Goal: Information Seeking & Learning: Check status

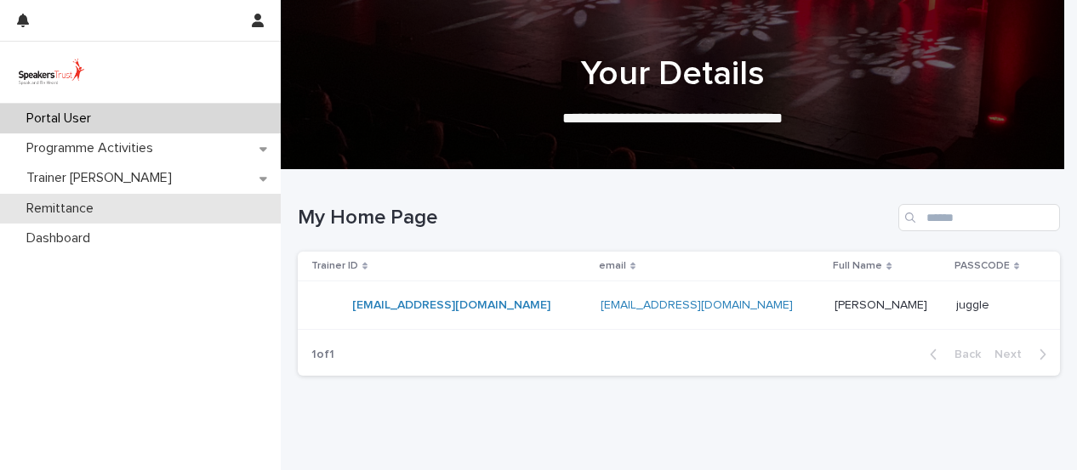
click at [88, 208] on p "Remittance" at bounding box center [64, 209] width 88 height 16
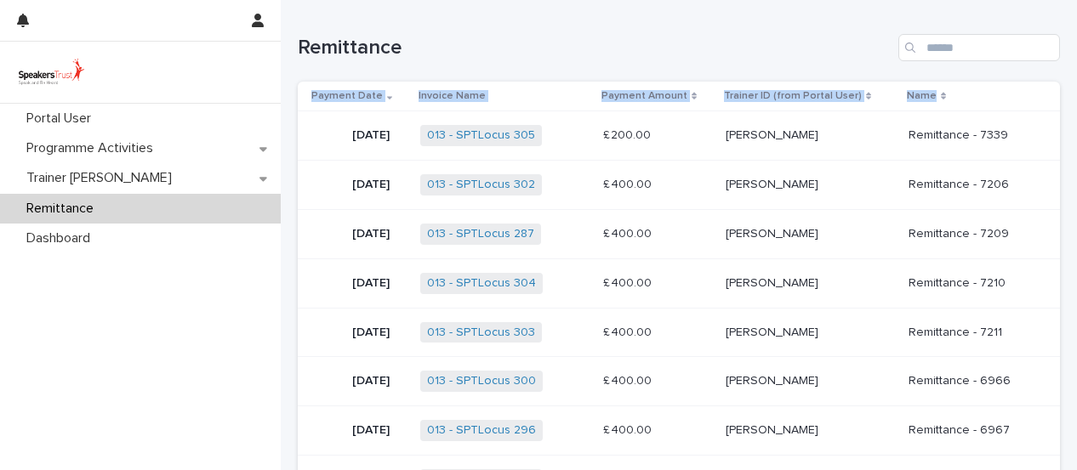
drag, startPoint x: 339, startPoint y: 128, endPoint x: 1081, endPoint y: 367, distance: 779.8
click at [1076, 367] on html "Portal User Programme Activities Trainer Bills Remittance Dashboard Loading... …" at bounding box center [538, 235] width 1077 height 470
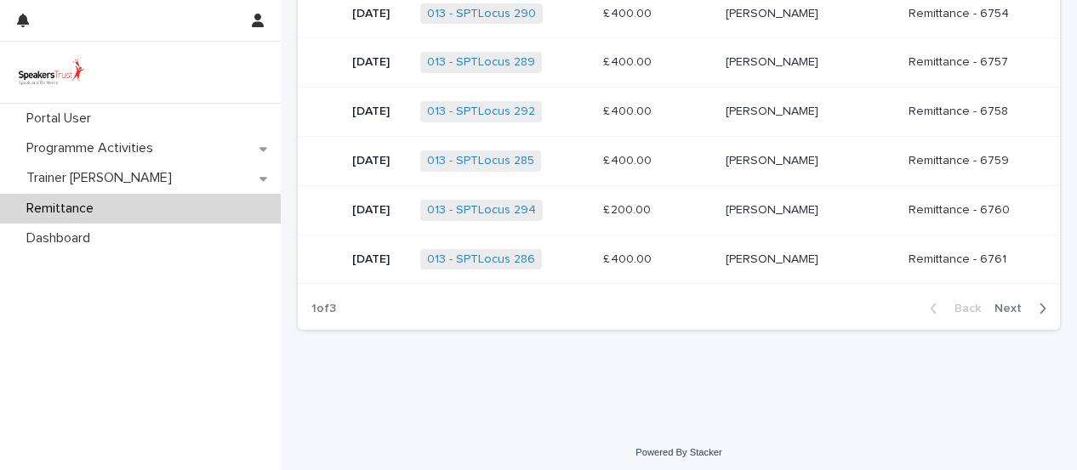
scroll to position [811, 0]
copy thead "Payment Date Invoice Name Payment Amount Trainer ID (from Portal User) Name"
click at [1000, 302] on span "Next" at bounding box center [1012, 308] width 37 height 12
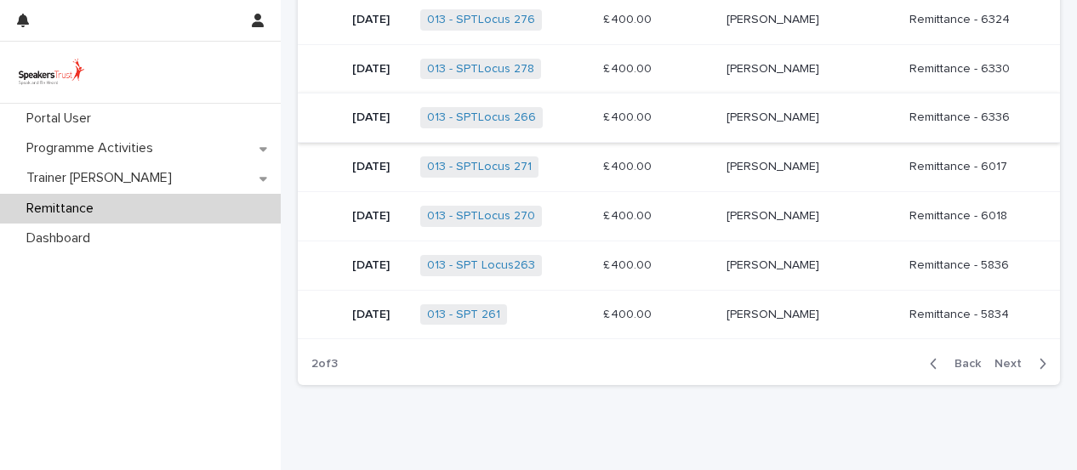
scroll to position [766, 0]
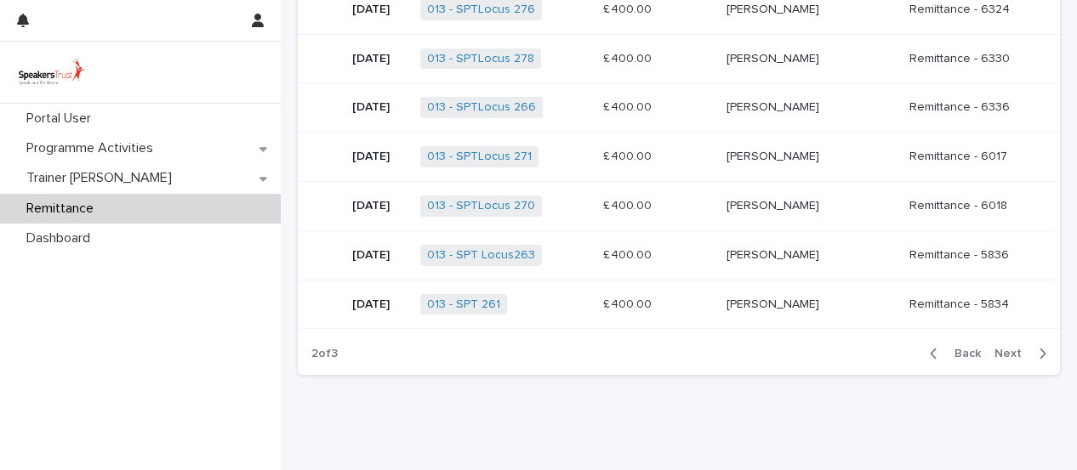
click at [1039, 346] on icon "button" at bounding box center [1043, 353] width 8 height 15
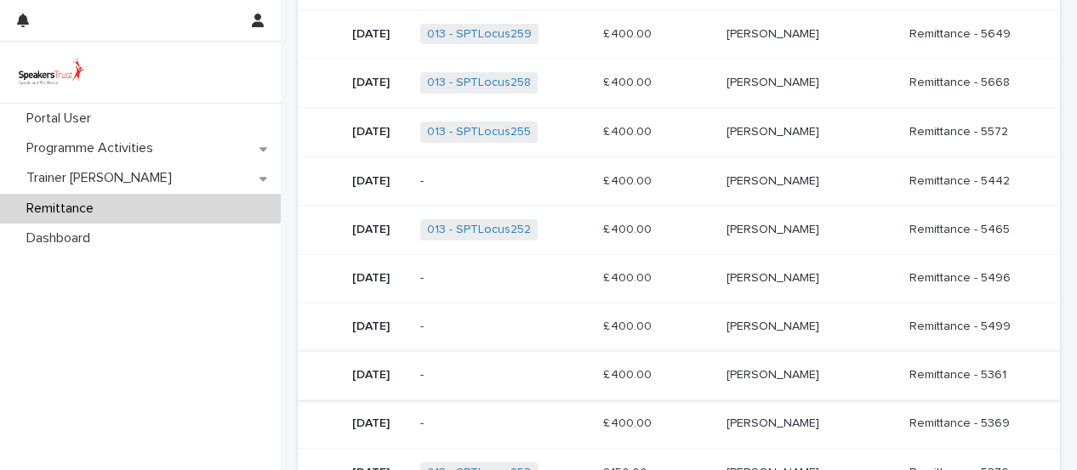
scroll to position [510, 0]
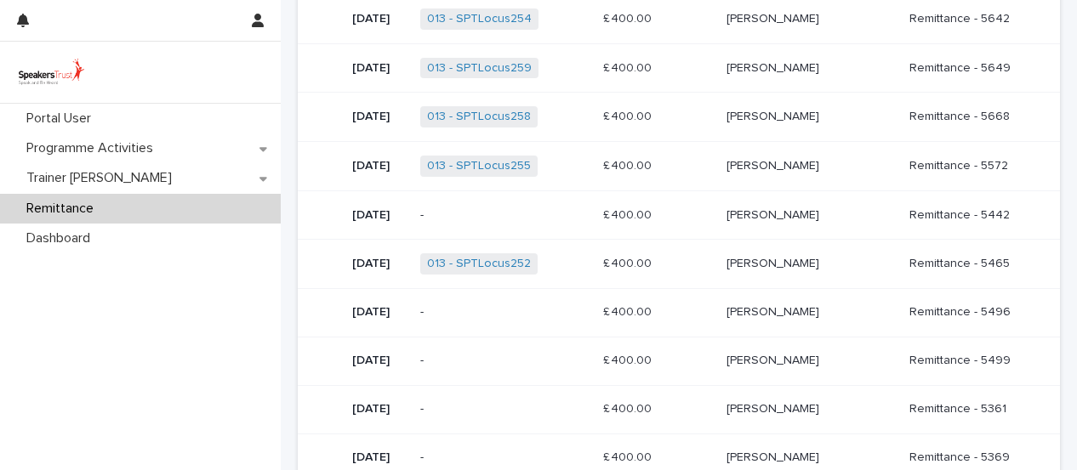
click at [871, 379] on td "[PERSON_NAME] [PERSON_NAME]" at bounding box center [811, 361] width 183 height 48
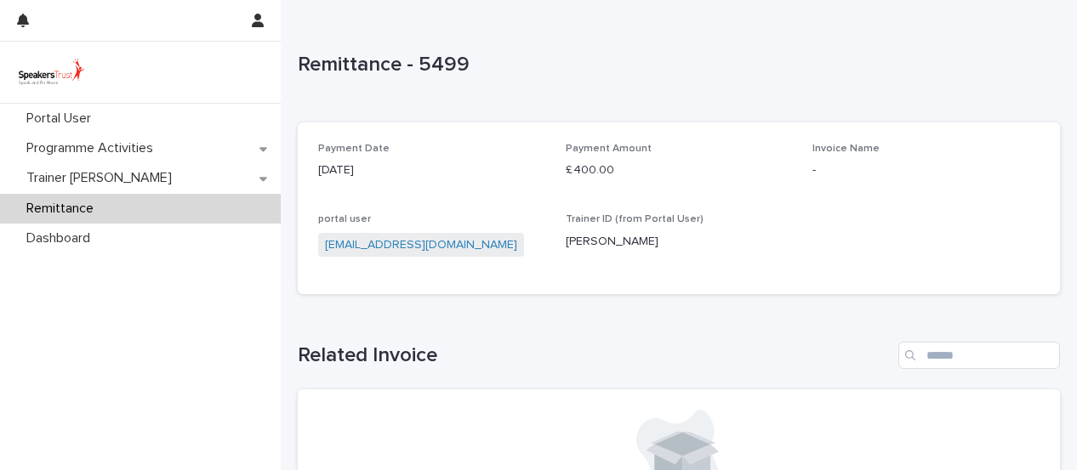
click at [105, 212] on p "Remittance" at bounding box center [64, 209] width 88 height 16
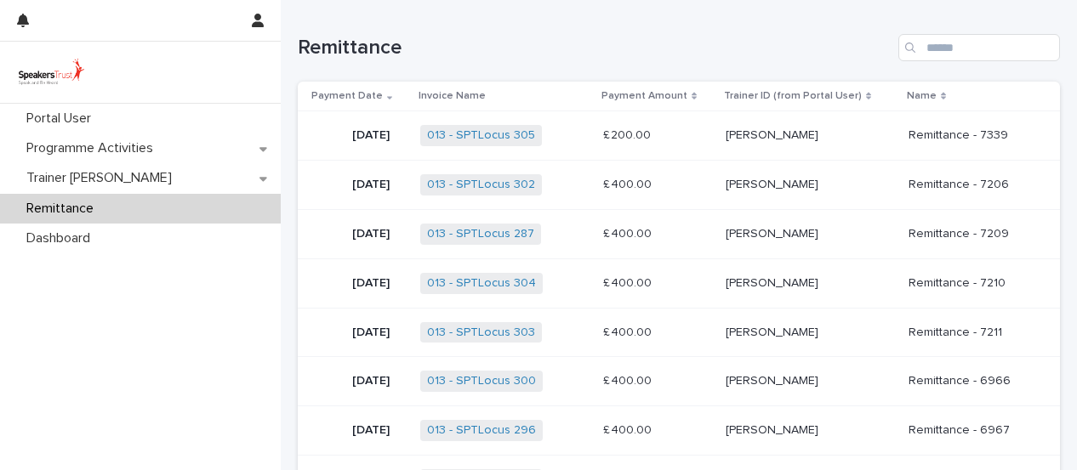
drag, startPoint x: 589, startPoint y: 102, endPoint x: 517, endPoint y: 109, distance: 71.8
drag, startPoint x: 517, startPoint y: 109, endPoint x: 588, endPoint y: 53, distance: 90.2
click at [588, 53] on h1 "Remittance" at bounding box center [595, 48] width 594 height 25
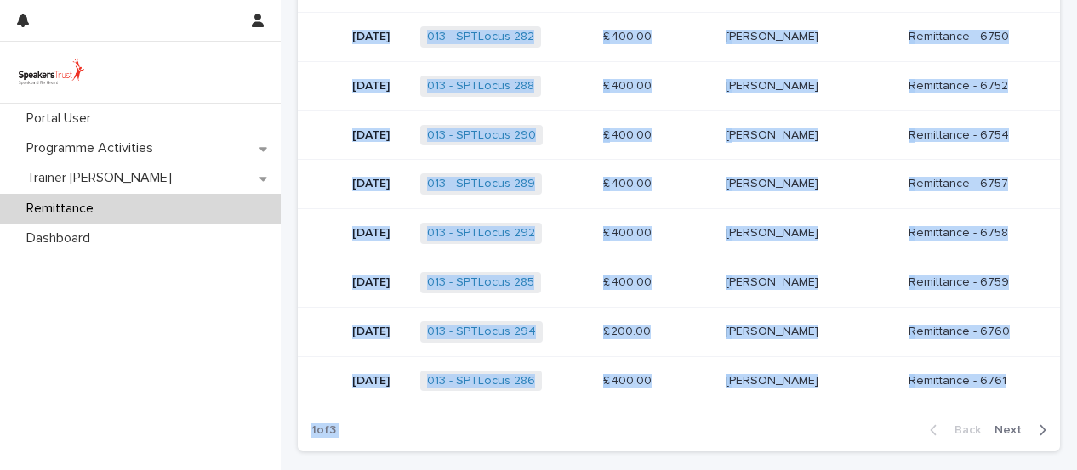
scroll to position [696, 0]
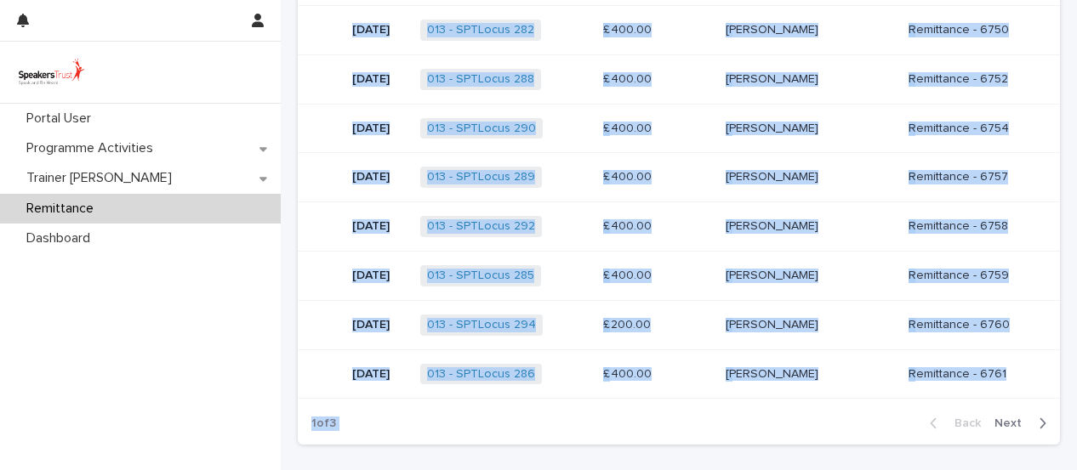
drag, startPoint x: 355, startPoint y: 122, endPoint x: 869, endPoint y: 375, distance: 573.3
copy section "49 Lor 0680 770 - IPSUmdol 798 + 4 £ 098.37 £ 869.32 Sitam Consectet Adipi Elit…"
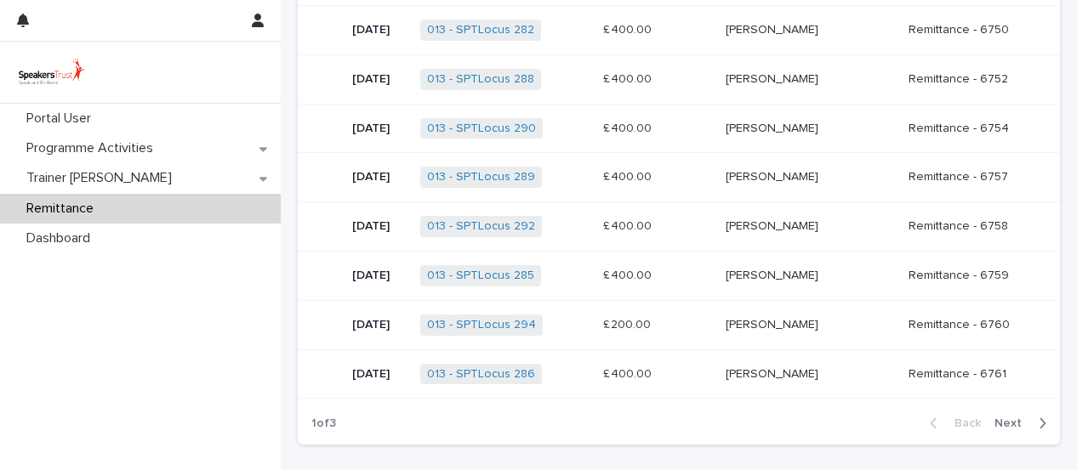
click at [98, 317] on div "Portal User Programme Activities Trainer Bills Remittance Dashboard" at bounding box center [140, 287] width 281 height 367
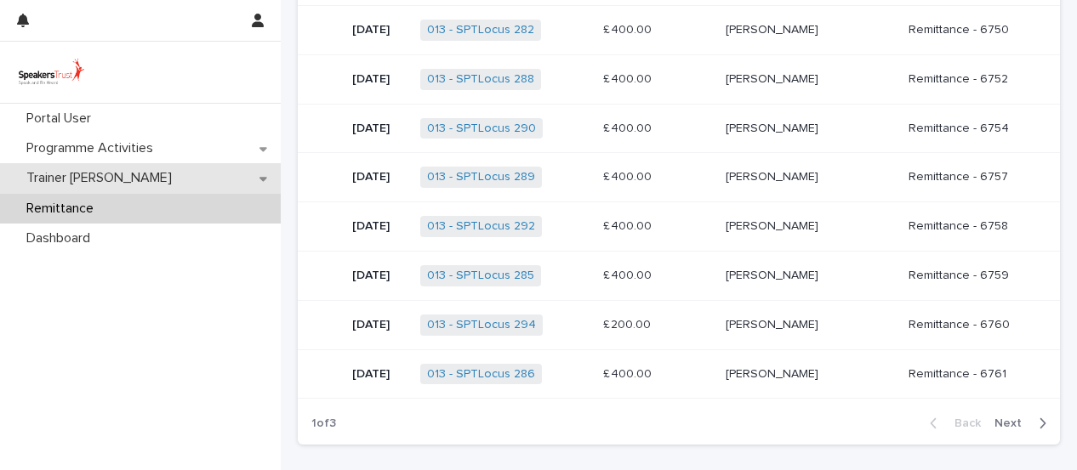
click at [92, 179] on p "Trainer [PERSON_NAME]" at bounding box center [103, 178] width 166 height 16
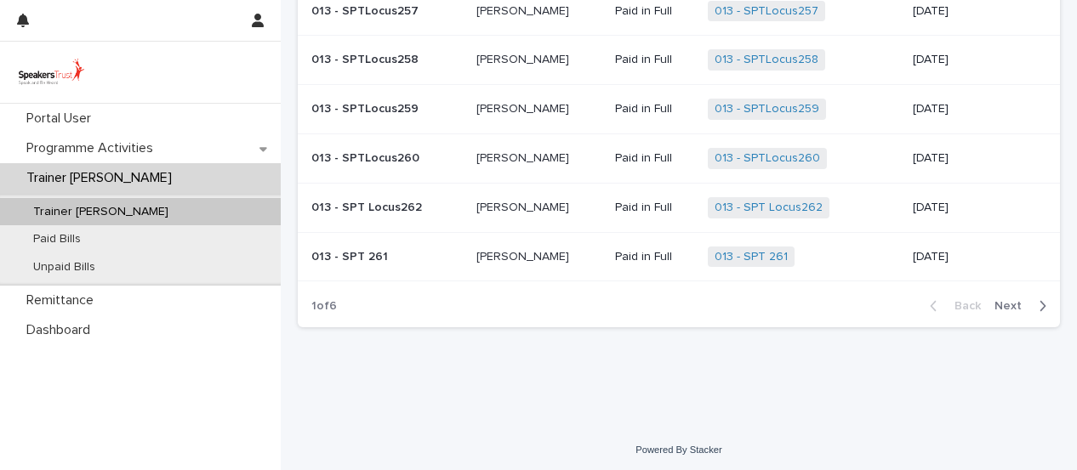
scroll to position [322, 0]
click at [1040, 300] on icon "button" at bounding box center [1043, 305] width 6 height 10
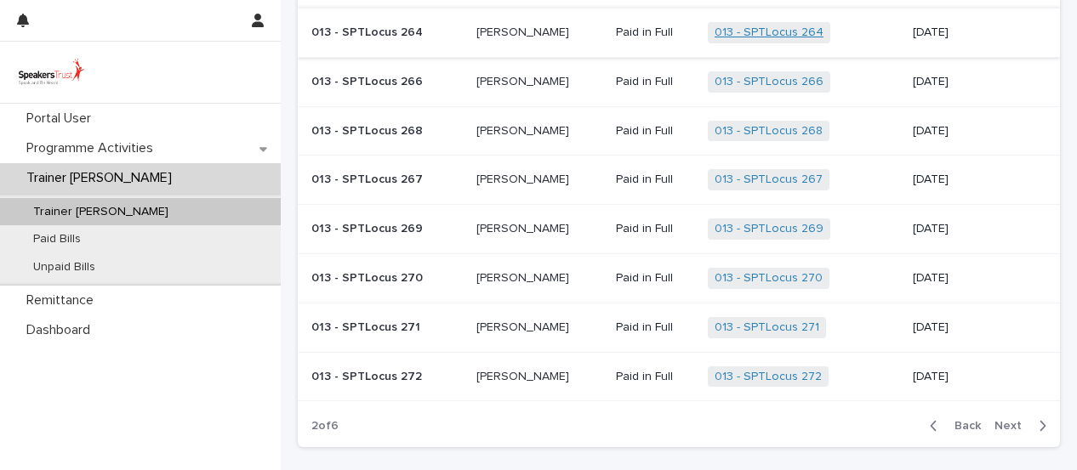
scroll to position [255, 0]
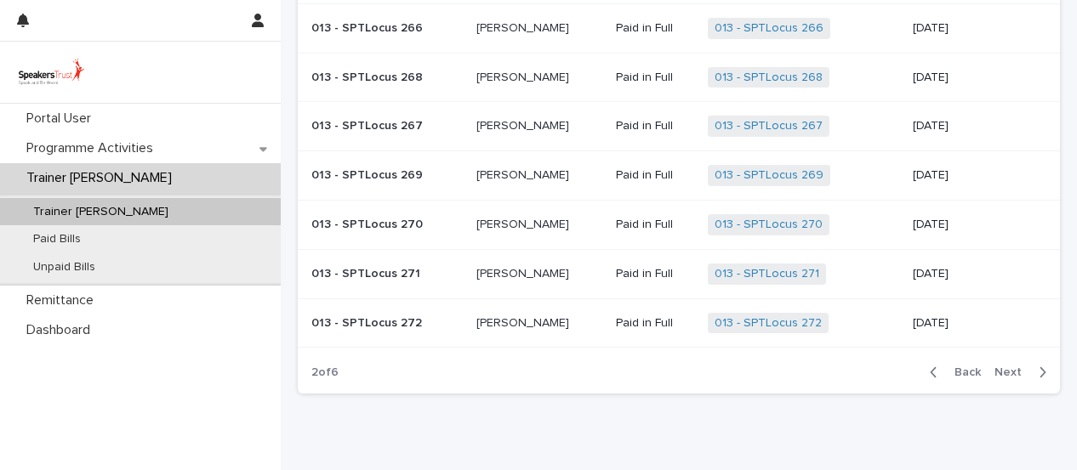
click at [1039, 365] on icon "button" at bounding box center [1043, 372] width 8 height 15
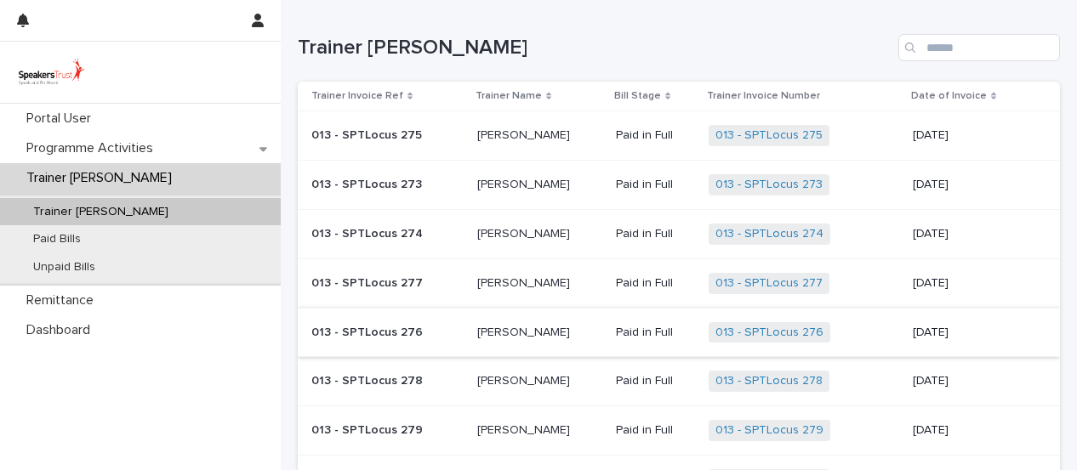
scroll to position [255, 0]
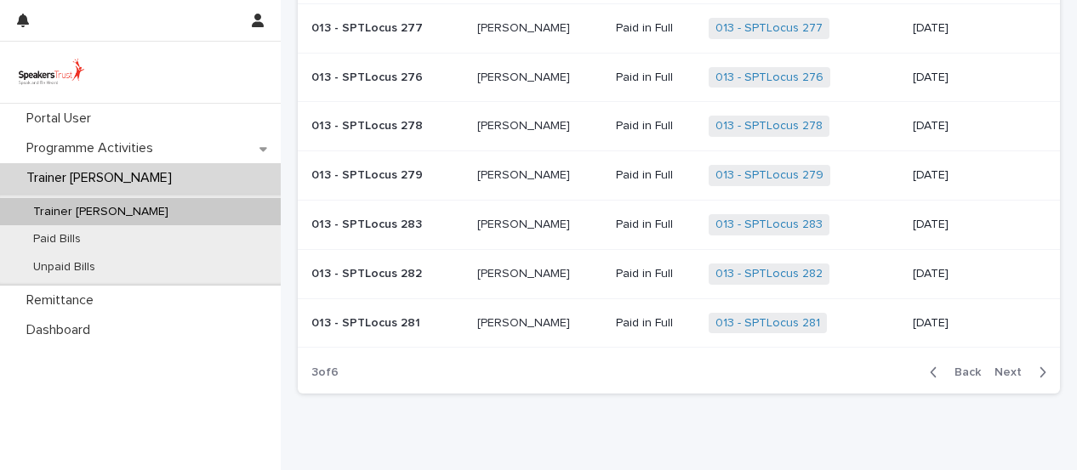
click at [1039, 370] on icon "button" at bounding box center [1043, 372] width 8 height 15
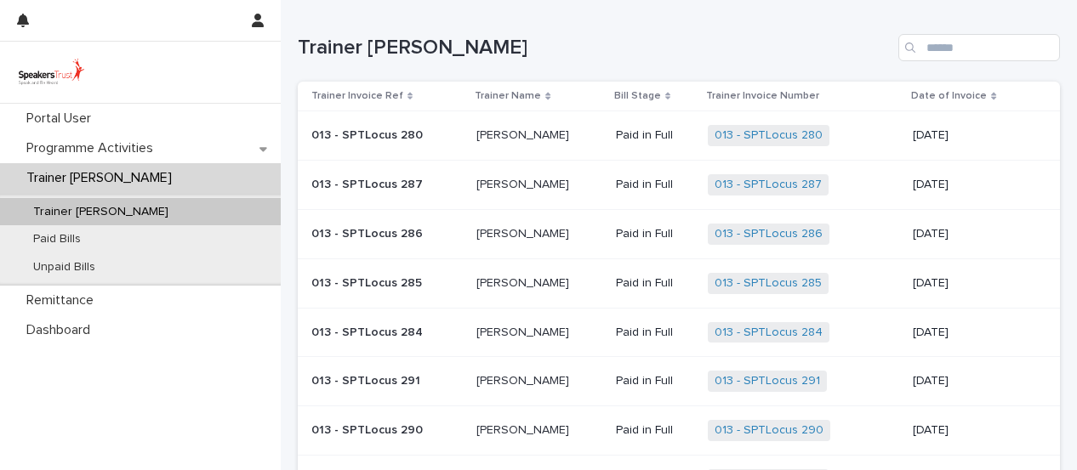
scroll to position [170, 0]
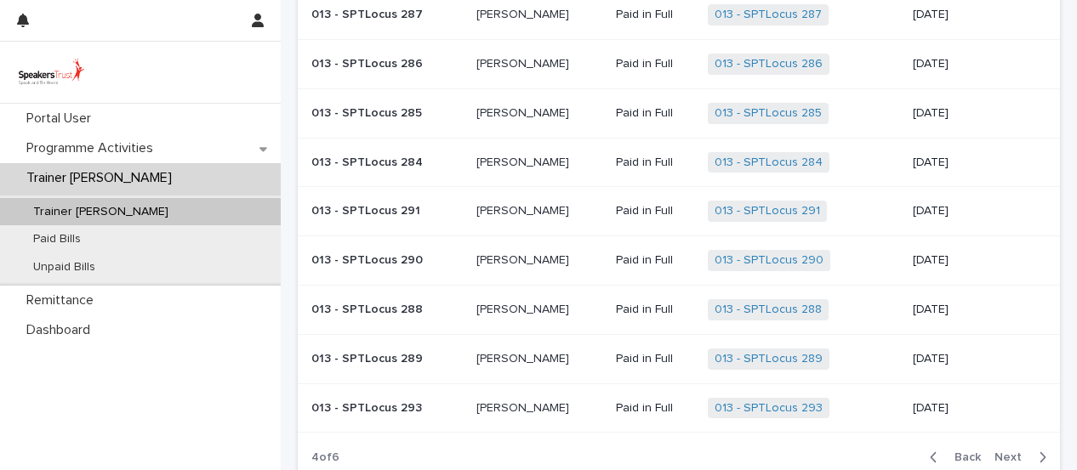
click at [1036, 458] on button "Next" at bounding box center [1024, 457] width 72 height 15
click at [1039, 450] on icon "button" at bounding box center [1043, 457] width 8 height 15
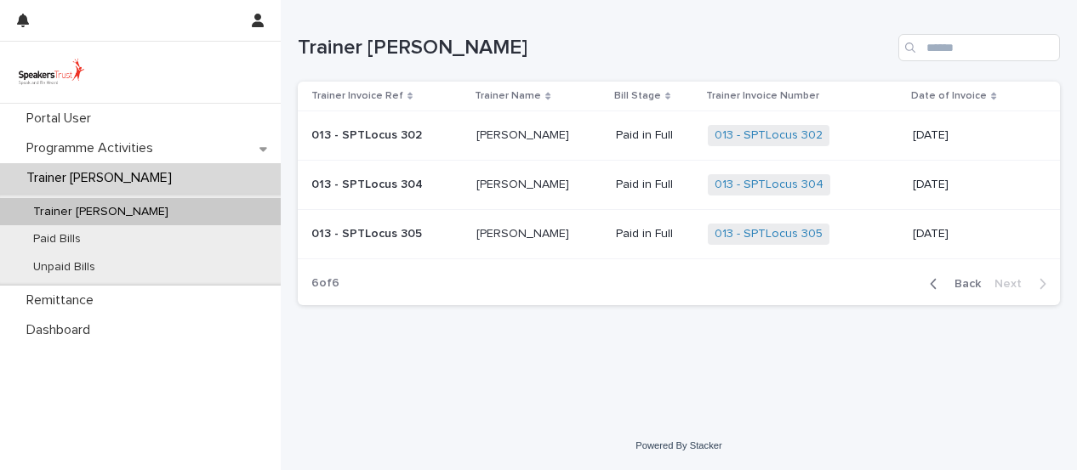
click at [934, 283] on icon "button" at bounding box center [934, 284] width 6 height 10
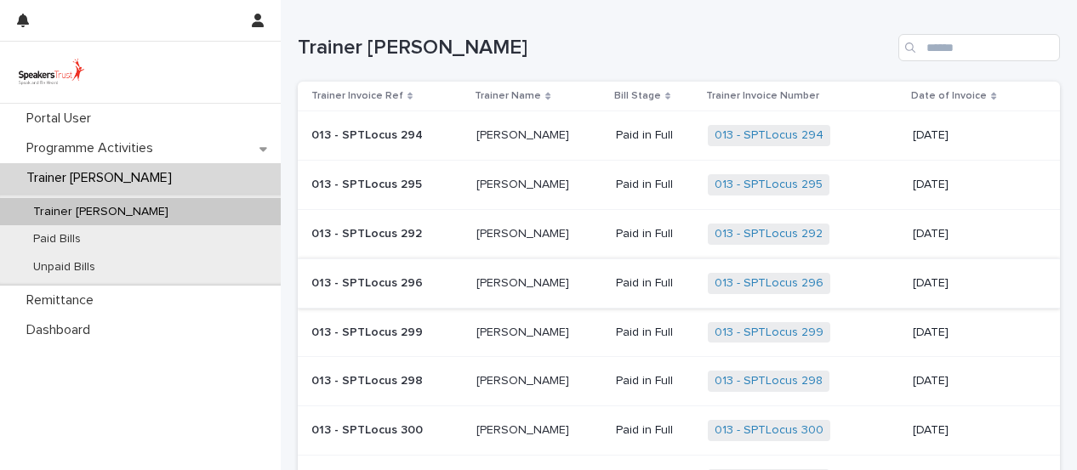
scroll to position [255, 0]
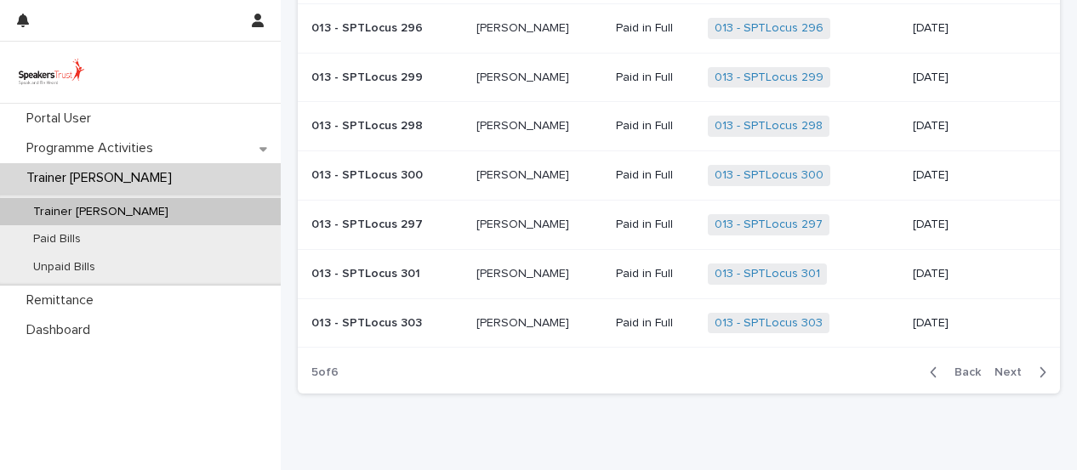
click at [930, 365] on icon "button" at bounding box center [934, 372] width 8 height 15
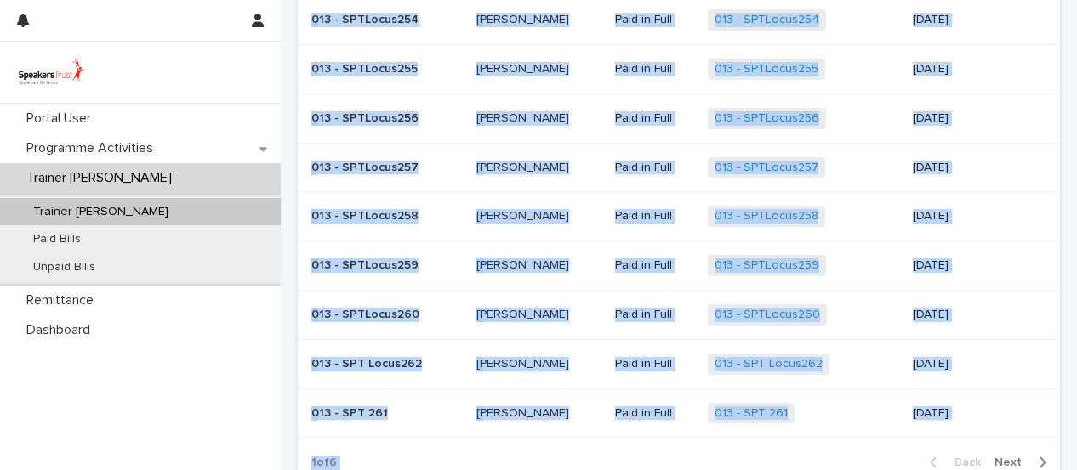
scroll to position [322, 0]
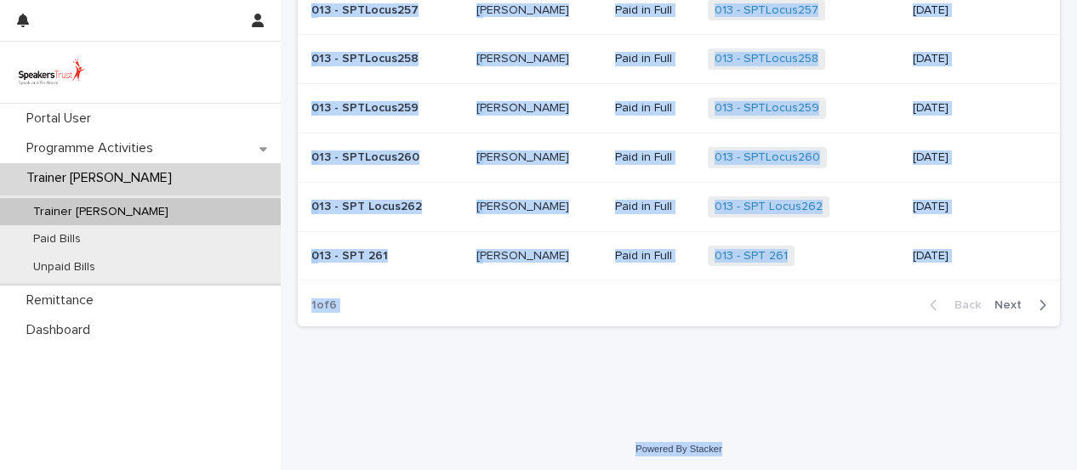
drag, startPoint x: 312, startPoint y: 86, endPoint x: 1042, endPoint y: 494, distance: 836.3
click at [1042, 470] on html "Portal User Programme Activities Trainer Bills Trainer Bills Paid Bills Unpaid …" at bounding box center [538, 235] width 1077 height 470
copy div "Loremip Dolorsi Ame Consect Adip Elit Seddo Eiusmod Tempori Utlabo Etdo ma Aliq…"
click at [1039, 298] on icon "button" at bounding box center [1043, 305] width 8 height 15
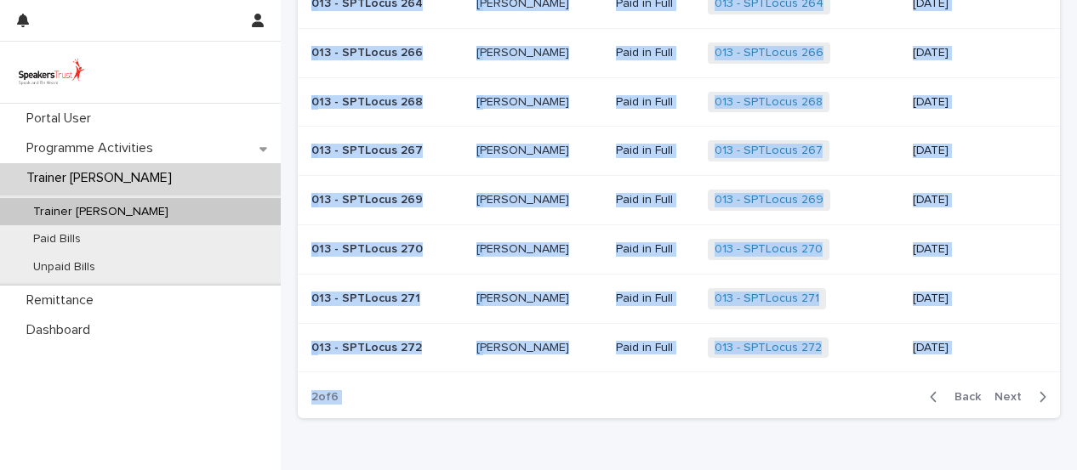
scroll to position [255, 0]
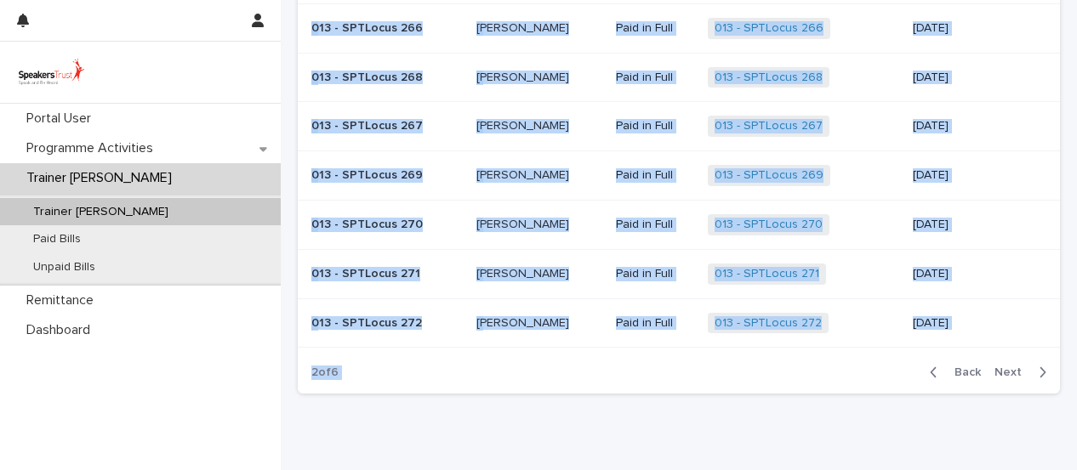
click at [1039, 367] on icon "button" at bounding box center [1043, 372] width 8 height 15
click at [1040, 368] on icon "button" at bounding box center [1043, 372] width 6 height 10
click at [1039, 367] on icon "button" at bounding box center [1043, 372] width 8 height 15
click at [1032, 368] on button "Next" at bounding box center [1024, 372] width 72 height 15
